Goal: Navigation & Orientation: Find specific page/section

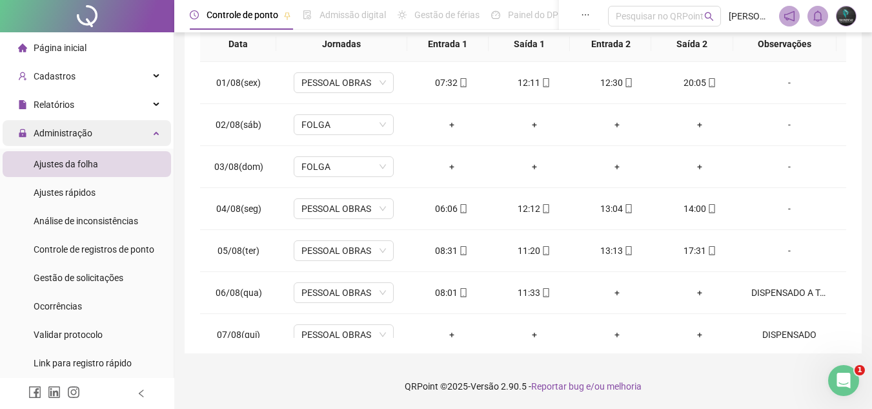
scroll to position [564, 0]
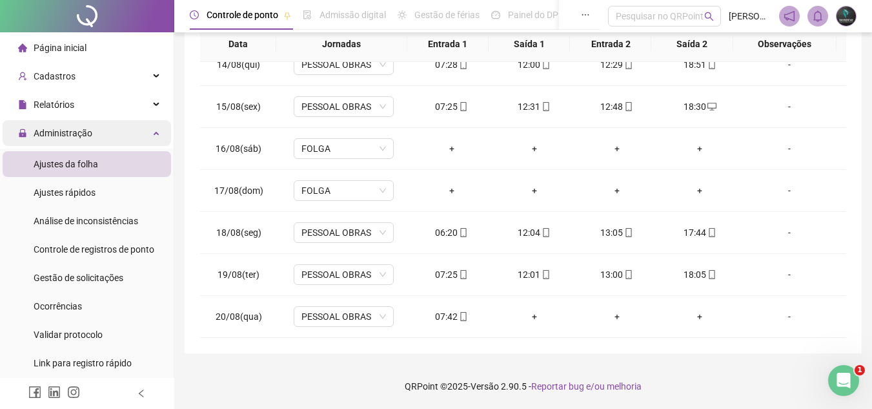
click at [68, 132] on span "Administração" at bounding box center [63, 133] width 59 height 10
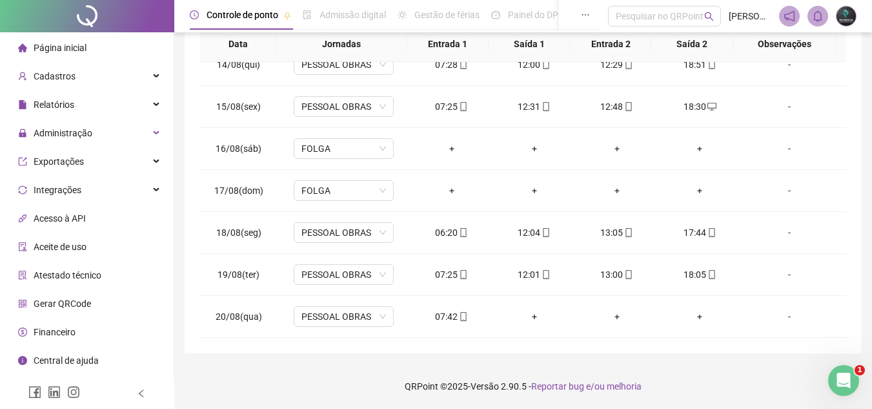
click at [87, 48] on li "Página inicial" at bounding box center [87, 48] width 168 height 26
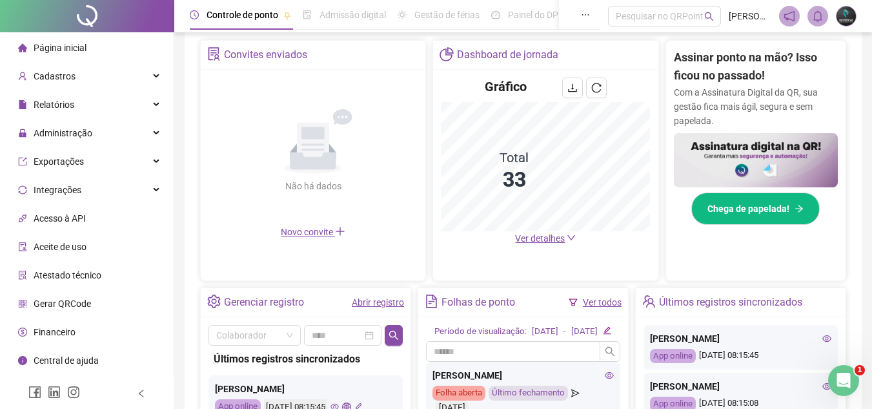
scroll to position [223, 0]
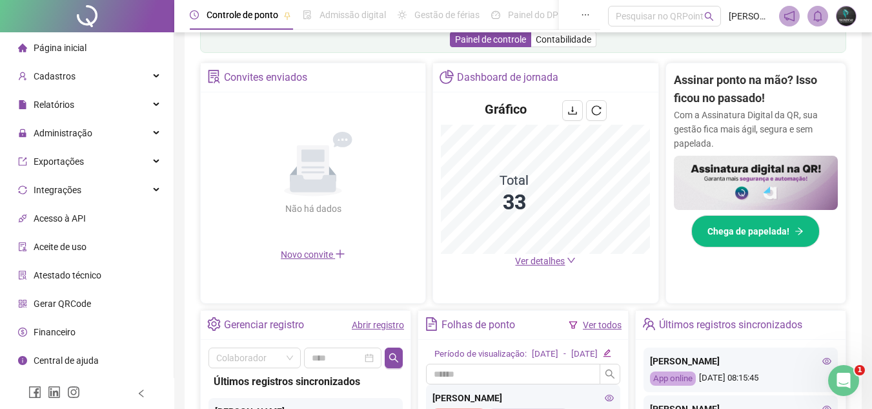
click at [549, 263] on span "Ver detalhes" at bounding box center [540, 261] width 50 height 10
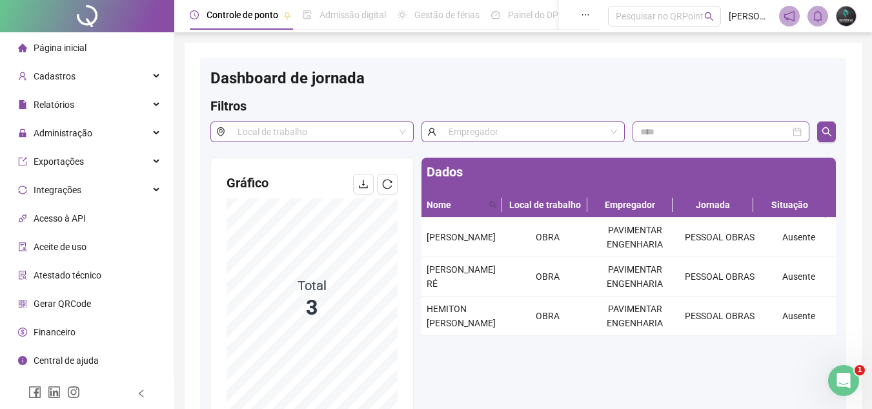
click at [129, 54] on li "Página inicial" at bounding box center [87, 48] width 168 height 26
